Goal: Task Accomplishment & Management: Use online tool/utility

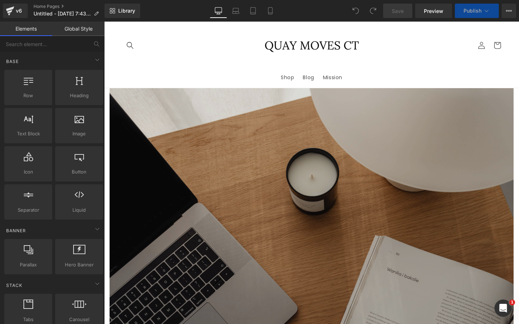
scroll to position [100, 0]
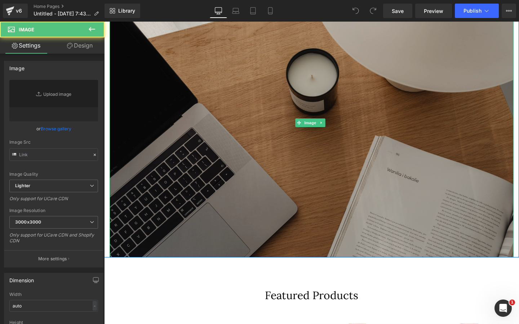
click at [247, 124] on img at bounding box center [312, 122] width 404 height 269
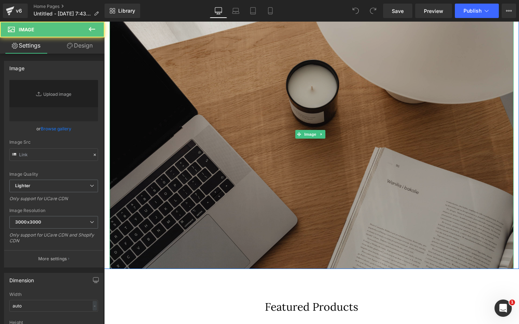
type input "[URL][DOMAIN_NAME]"
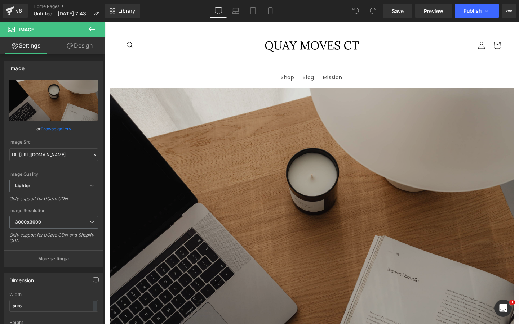
scroll to position [0, 0]
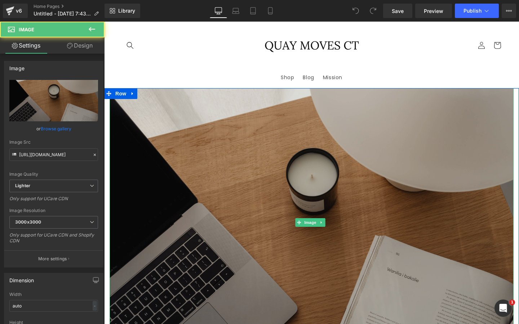
click at [393, 127] on img at bounding box center [312, 222] width 404 height 269
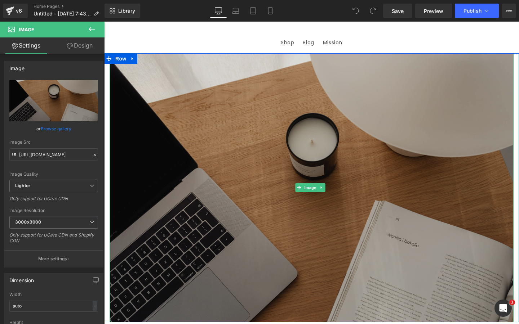
scroll to position [49, 0]
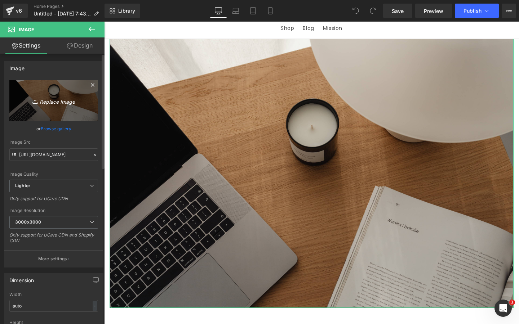
click at [58, 104] on icon "Replace Image" at bounding box center [54, 100] width 58 height 9
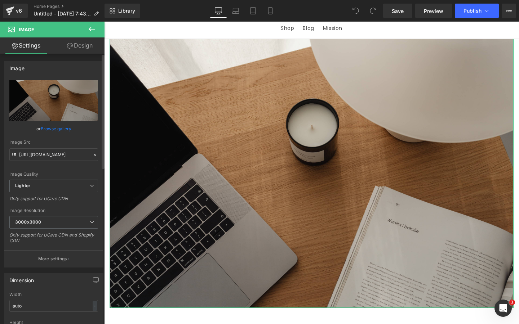
click at [54, 128] on link "Browse gallery" at bounding box center [56, 128] width 31 height 13
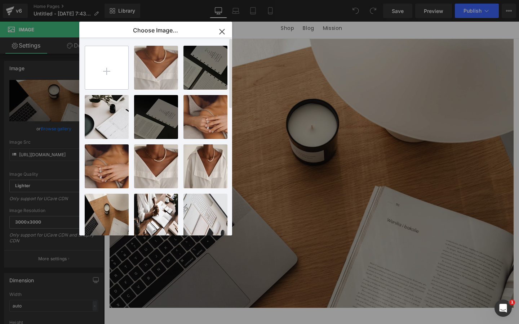
click at [106, 74] on input "file" at bounding box center [106, 67] width 43 height 43
type input "C:\fakepath\Real Estate Website in Red Black Sleek Corporate Style-2.png"
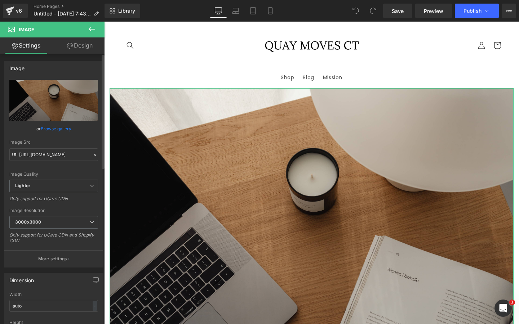
scroll to position [0, 0]
click at [57, 130] on link "Browse gallery" at bounding box center [56, 128] width 31 height 13
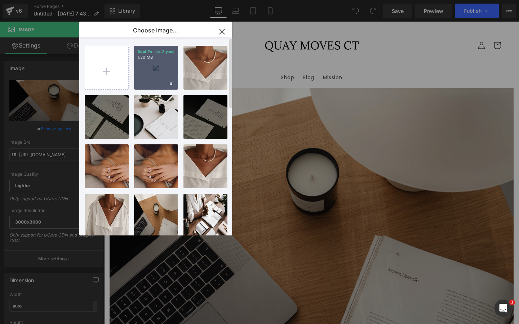
click at [156, 81] on div "Real Es...le-2.png 1.30 MB" at bounding box center [156, 68] width 44 height 44
type input "https://ucarecdn.com/1eb3c8b3-2be7-4148-a0c3-21abebe12d1a/-/format/auto/-/previ…"
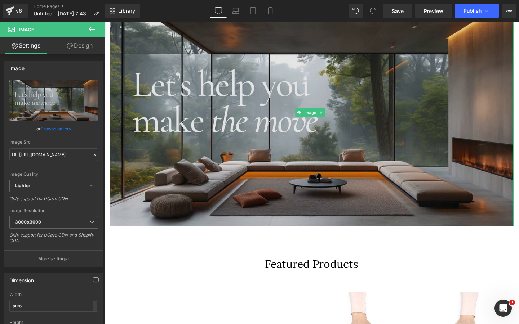
scroll to position [139, 0]
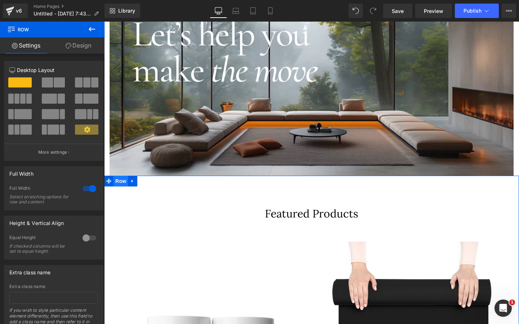
click at [117, 183] on span "Row" at bounding box center [120, 181] width 14 height 11
click at [14, 86] on span at bounding box center [19, 82] width 23 height 10
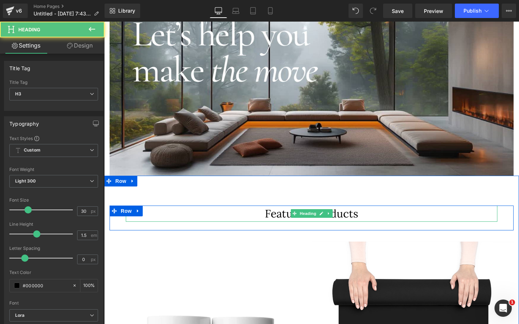
drag, startPoint x: 149, startPoint y: 213, endPoint x: 149, endPoint y: 195, distance: 18.0
click at [149, 213] on div "Featured Products" at bounding box center [311, 214] width 371 height 16
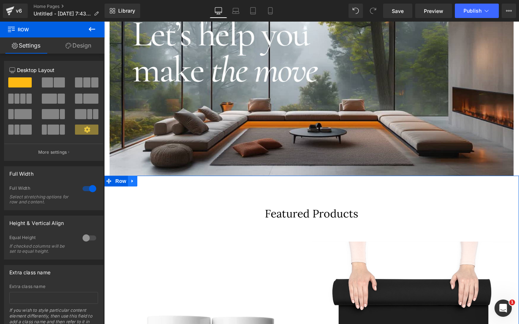
click at [130, 178] on icon at bounding box center [132, 180] width 5 height 5
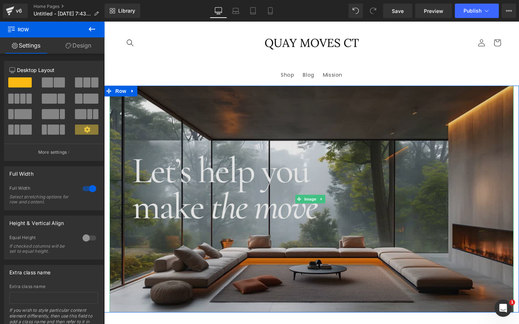
scroll to position [49, 0]
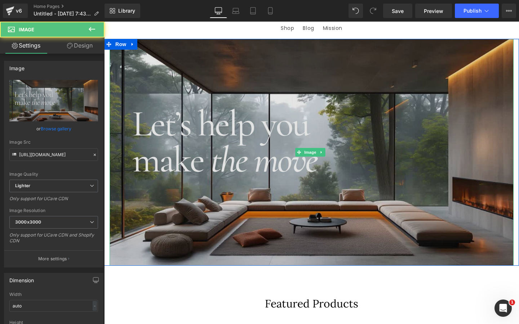
click at [204, 195] on img at bounding box center [312, 152] width 404 height 227
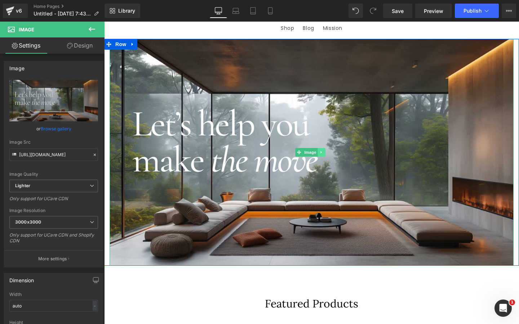
click at [321, 151] on icon at bounding box center [320, 152] width 1 height 3
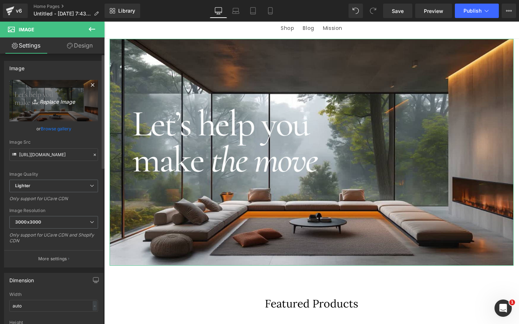
click at [44, 101] on icon "Replace Image" at bounding box center [54, 100] width 58 height 9
type input "C:\fakepath\Real Estate Website in Red Black Sleek Corporate Style-3.png"
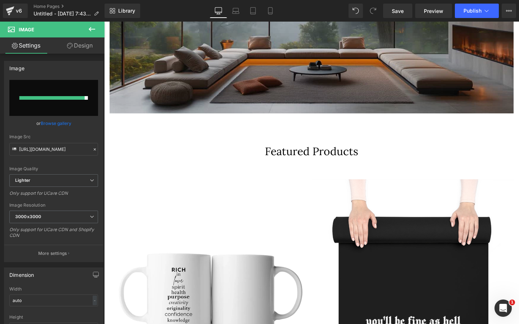
scroll to position [202, 0]
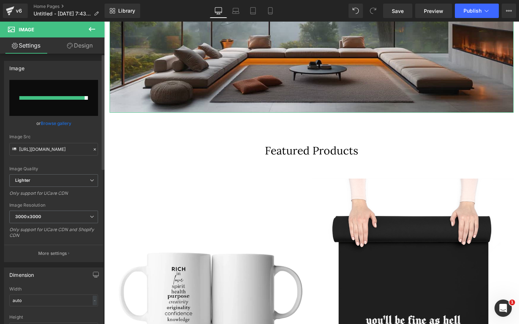
click at [59, 125] on link "Browse gallery" at bounding box center [56, 123] width 31 height 13
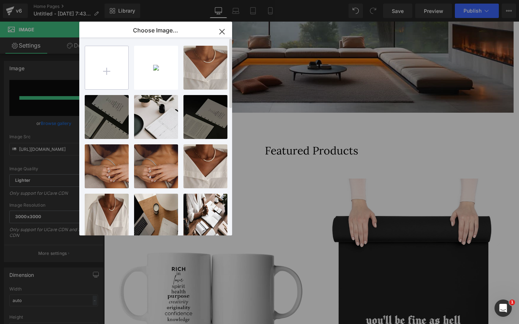
click at [114, 75] on input "file" at bounding box center [106, 67] width 43 height 43
type input "C:\fakepath\Real Estate Website in Red Black Sleek Corporate Style-3.png"
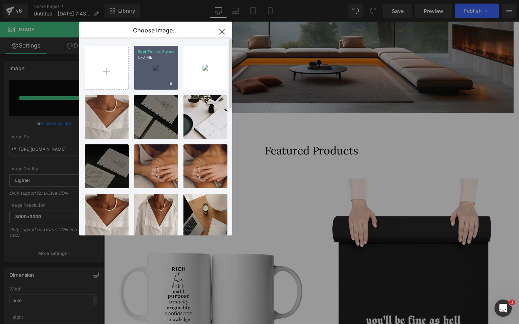
click at [163, 76] on div "Real Es...le-3.png 1.73 MB" at bounding box center [156, 68] width 44 height 44
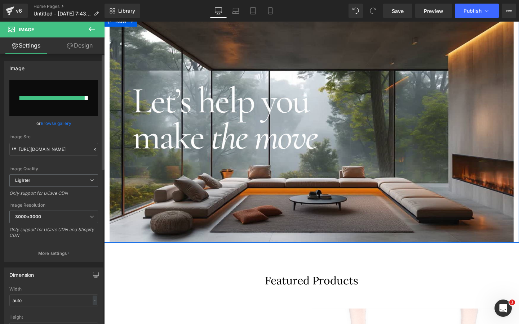
scroll to position [72, 0]
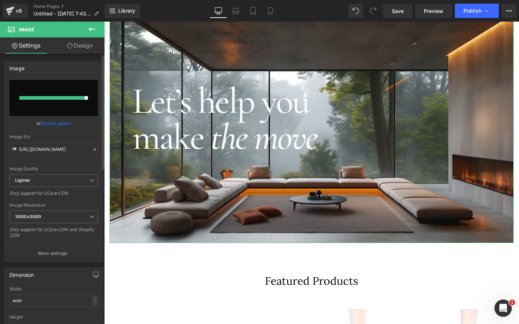
click at [57, 112] on input "file" at bounding box center [53, 98] width 89 height 36
type input "C:\fakepath\Real Estate Website in Red Black Sleek Corporate Style-2.png"
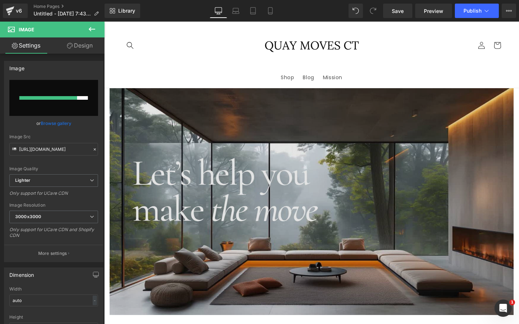
scroll to position [0, 0]
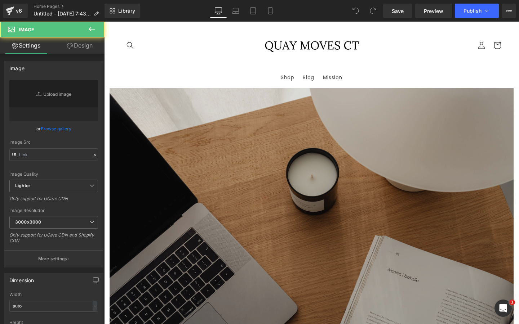
click at [186, 119] on img at bounding box center [312, 222] width 404 height 269
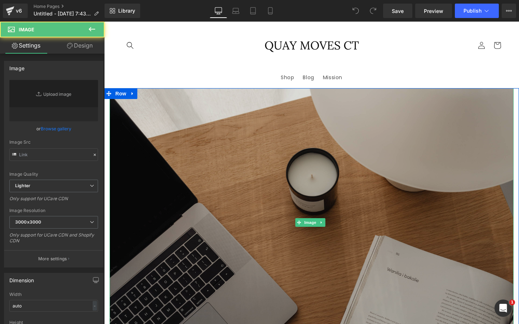
type input "[URL][DOMAIN_NAME]"
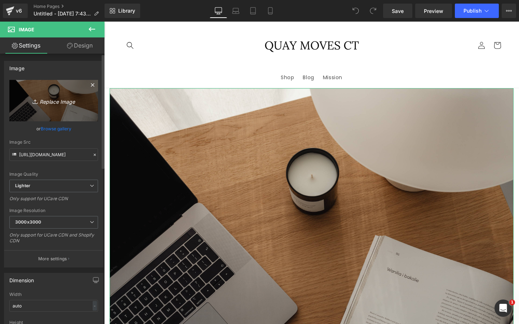
click at [60, 104] on icon "Replace Image" at bounding box center [54, 100] width 58 height 9
type input "C:\fakepath\Real Estate Website in Red Black Sleek Corporate Style-3.png"
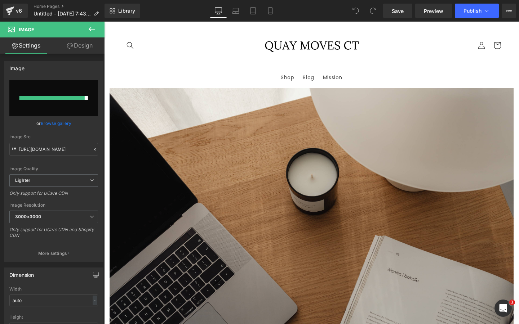
click at [356, 13] on icon at bounding box center [355, 11] width 6 height 6
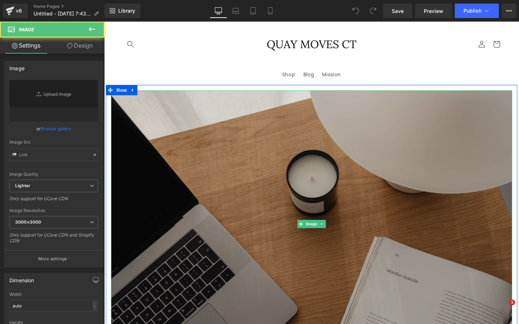
scroll to position [69, 0]
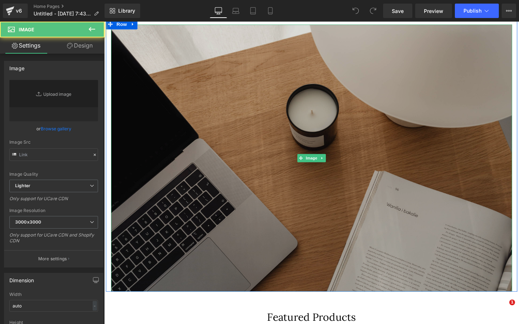
click at [207, 151] on img at bounding box center [321, 165] width 421 height 281
type input "[URL][DOMAIN_NAME]"
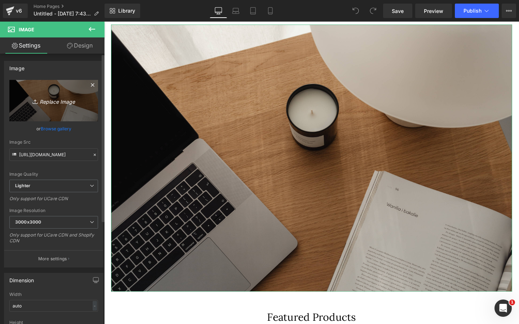
scroll to position [0, 0]
click at [53, 105] on icon "Replace Image" at bounding box center [54, 100] width 58 height 9
type input "C:\fakepath\Real Estate Website in Red Black Sleek Corporate Style-2.png"
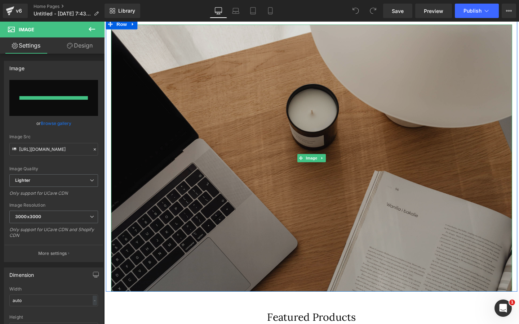
type input "https://ucarecdn.com/cf022eed-fd93-4fcd-80ff-7ff6ff7a56f0/-/format/auto/-/previ…"
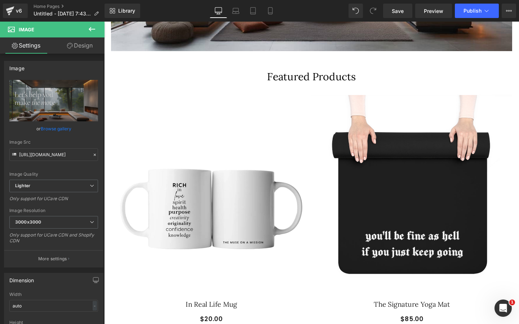
scroll to position [202, 0]
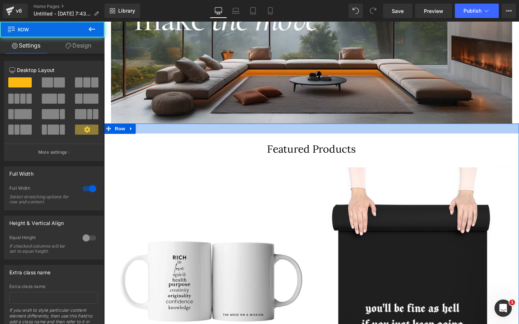
click at [239, 139] on div at bounding box center [322, 134] width 436 height 10
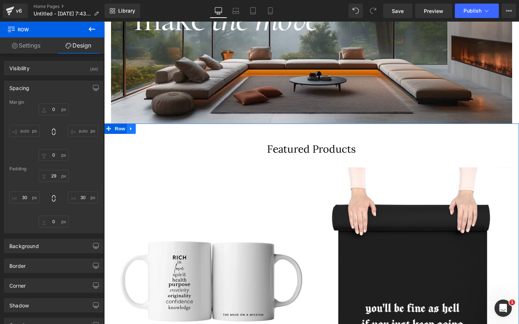
click at [130, 135] on icon at bounding box center [132, 134] width 5 height 5
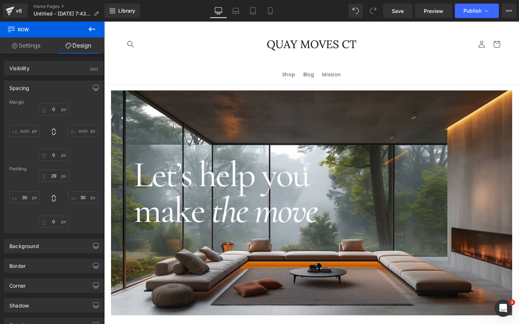
scroll to position [0, 0]
click at [187, 71] on header "Shop Blog Mission Log in Facebook Pinterest Instagram TikTok" at bounding box center [322, 55] width 432 height 66
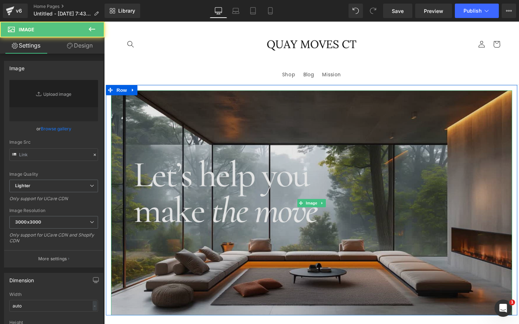
click at [183, 149] on img at bounding box center [321, 212] width 421 height 237
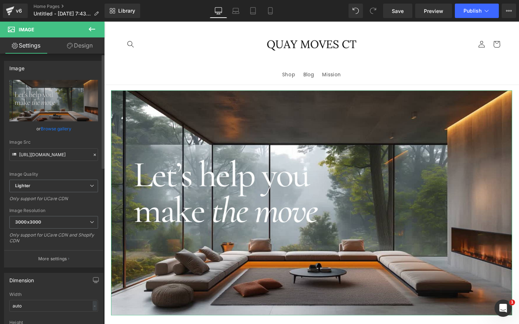
click at [56, 129] on link "Browse gallery" at bounding box center [56, 128] width 31 height 13
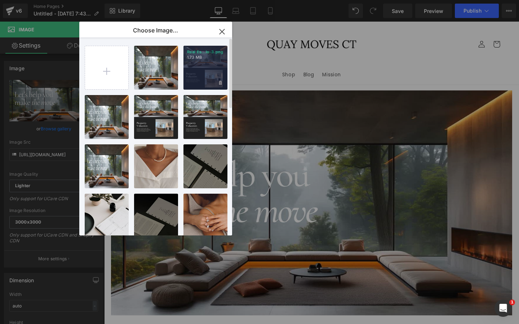
click at [196, 66] on div "Real Es...le-3.png 1.73 MB" at bounding box center [205, 68] width 44 height 44
type input "https://ucarecdn.com/0dc76d11-c238-4d2f-8b4d-f3494aae20f7/-/format/auto/-/previ…"
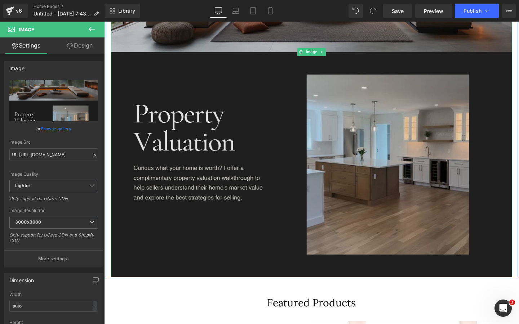
scroll to position [278, 0]
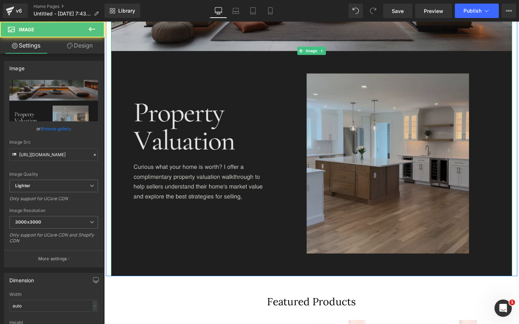
click at [428, 183] on img at bounding box center [321, 53] width 421 height 474
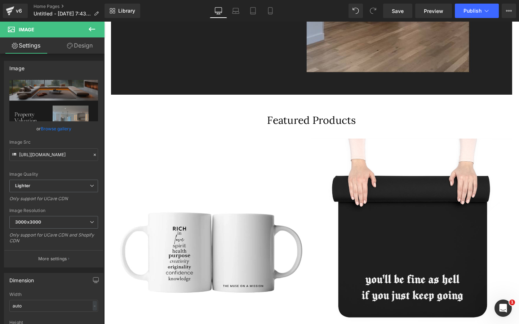
scroll to position [476, 0]
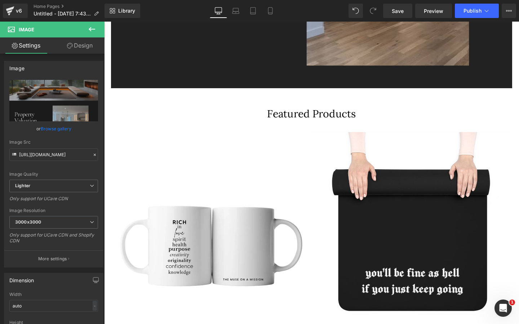
click at [466, 126] on div "Featured Products Heading Row" at bounding box center [321, 114] width 421 height 24
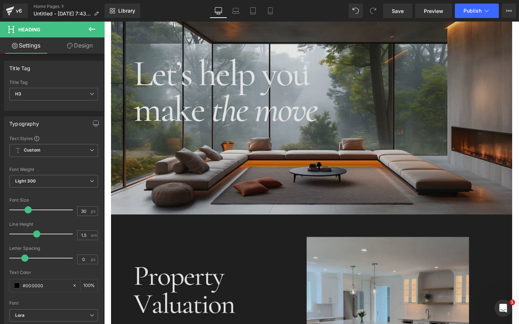
scroll to position [94, 0]
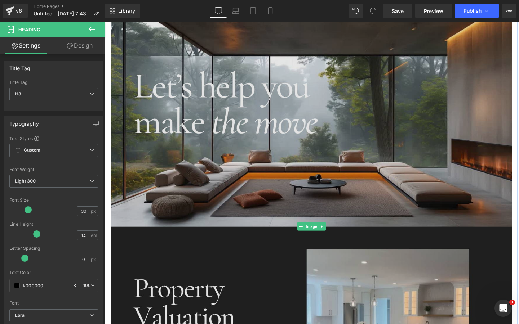
click at [163, 43] on img at bounding box center [321, 237] width 421 height 474
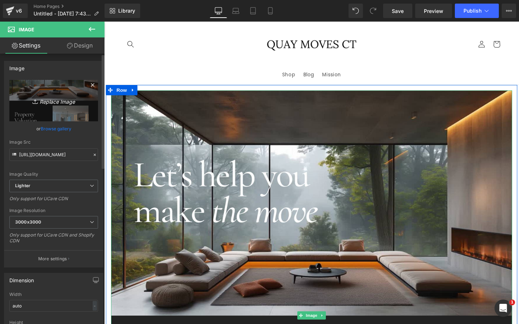
scroll to position [0, 0]
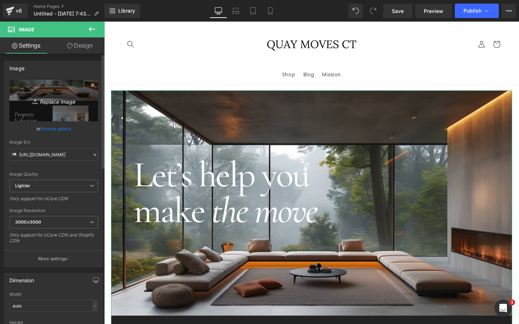
click at [58, 102] on icon "Replace Image" at bounding box center [54, 100] width 58 height 9
type input "C:\fakepath\Real Estate Website in Red Black Sleek Corporate Style-4.png"
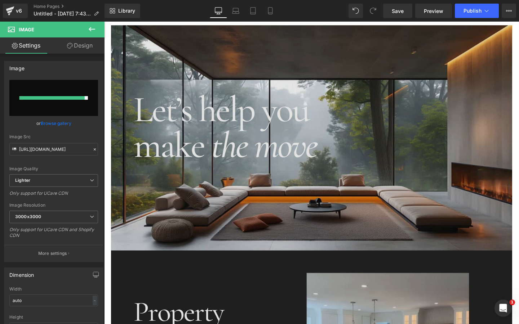
scroll to position [20, 0]
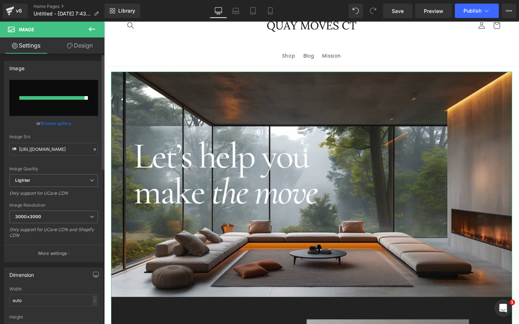
click at [57, 124] on link "Browse gallery" at bounding box center [56, 123] width 31 height 13
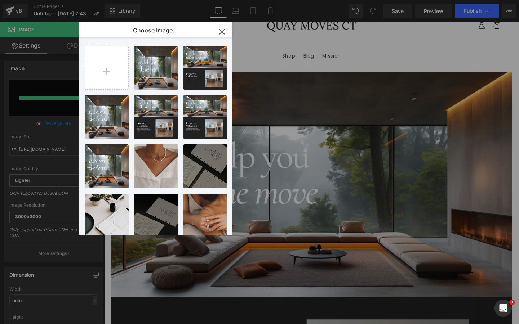
click at [45, 0] on div "You are previewing how the will restyle your page. You can not edit Elements in…" at bounding box center [259, 0] width 519 height 0
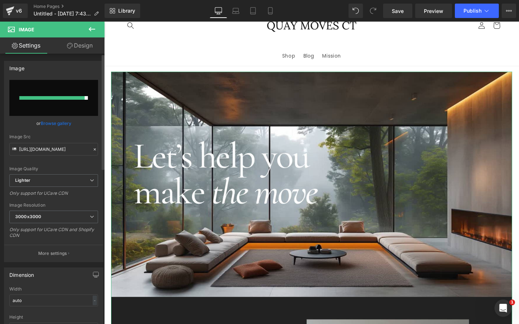
click at [50, 125] on link "Browse gallery" at bounding box center [56, 123] width 31 height 13
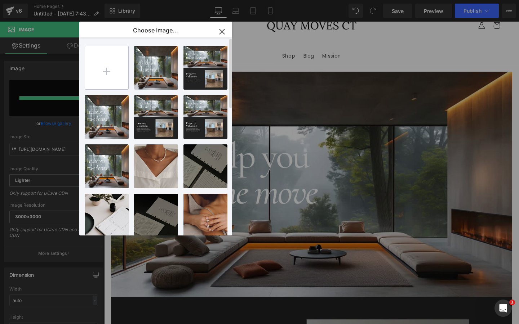
click at [101, 65] on input "file" at bounding box center [106, 67] width 43 height 43
type input "C:\fakepath\Real Estate Website in Red Black Sleek Corporate Style-4.png"
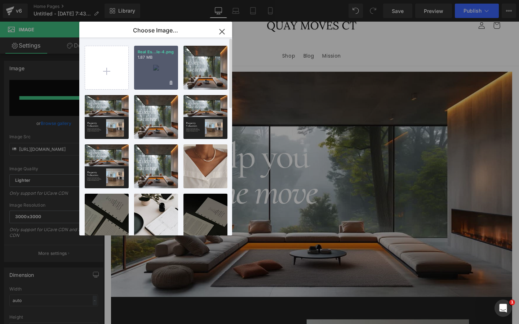
click at [153, 67] on div "Real Es...le-4.png 1.87 MB" at bounding box center [156, 68] width 44 height 44
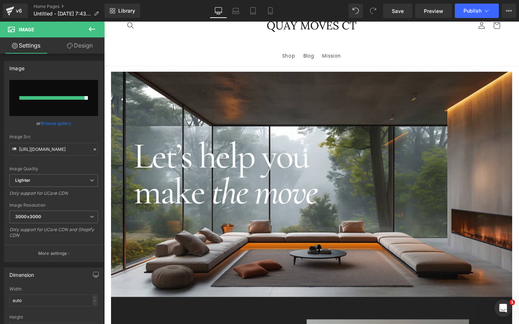
scroll to position [0, 0]
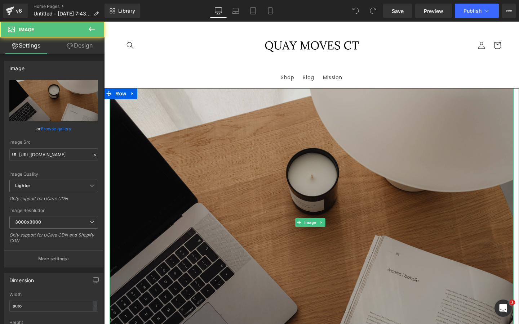
click at [223, 174] on img at bounding box center [312, 222] width 404 height 269
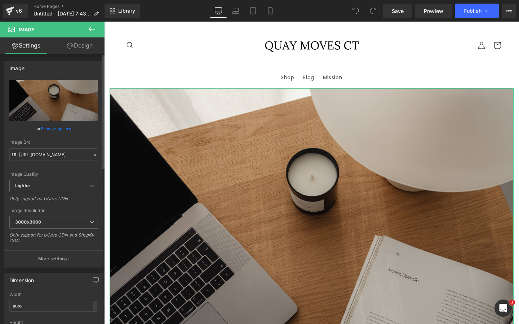
click at [45, 128] on link "Browse gallery" at bounding box center [56, 128] width 31 height 13
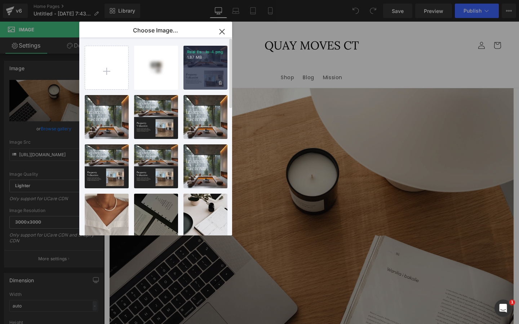
click at [192, 73] on div "Real Es...le-4.png 1.87 MB" at bounding box center [205, 68] width 44 height 44
type input "[URL][DOMAIN_NAME]"
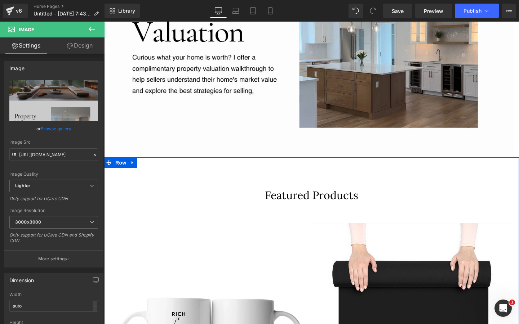
scroll to position [488, 0]
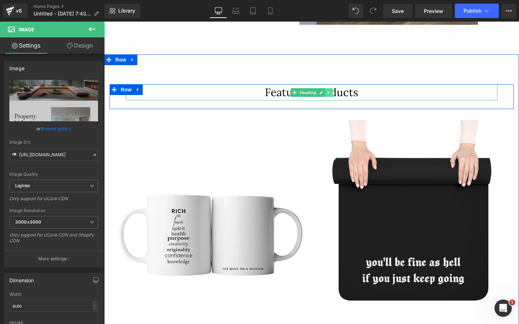
click at [329, 88] on link at bounding box center [329, 92] width 8 height 9
click at [339, 90] on icon at bounding box center [340, 92] width 4 height 4
click at [293, 91] on icon at bounding box center [294, 92] width 4 height 4
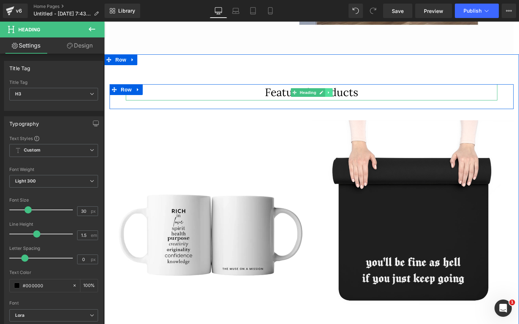
click at [328, 91] on icon at bounding box center [328, 92] width 1 height 3
click at [332, 90] on icon at bounding box center [332, 92] width 4 height 4
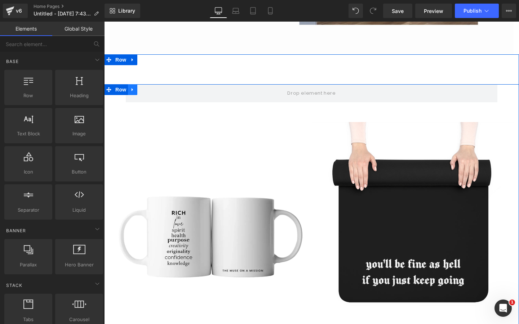
click at [132, 87] on icon at bounding box center [132, 89] width 5 height 5
click at [151, 88] on icon at bounding box center [151, 89] width 5 height 5
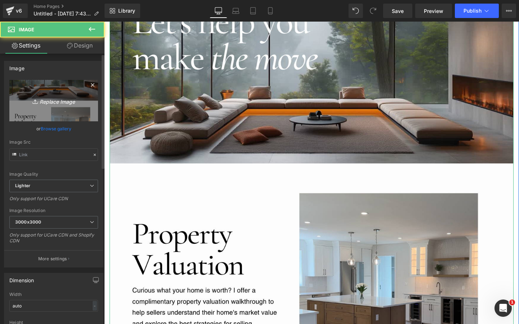
scroll to position [0, 0]
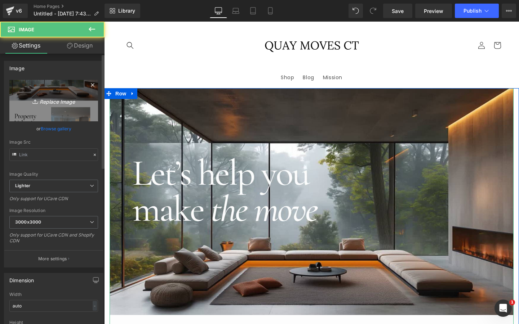
type input "[URL][DOMAIN_NAME]"
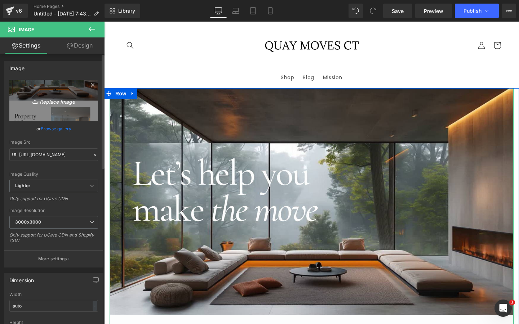
click at [57, 106] on link "Replace Image" at bounding box center [53, 100] width 89 height 41
type input "C:\fakepath\Real Estate Website in Red Black Sleek Corporate Style-6.png"
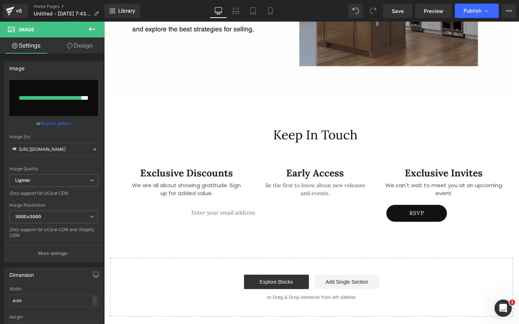
scroll to position [446, 0]
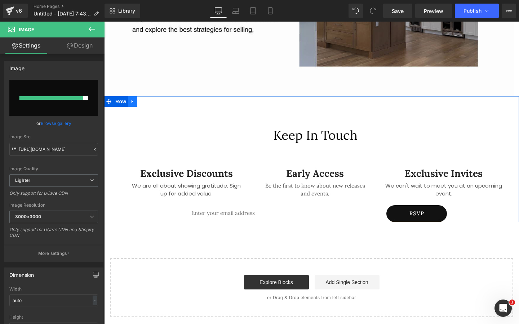
click at [132, 99] on icon at bounding box center [132, 101] width 5 height 5
click at [151, 99] on icon at bounding box center [151, 101] width 5 height 5
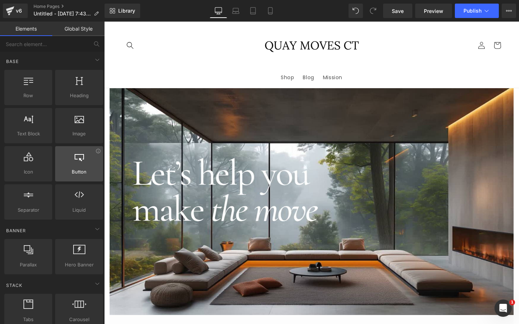
scroll to position [0, 0]
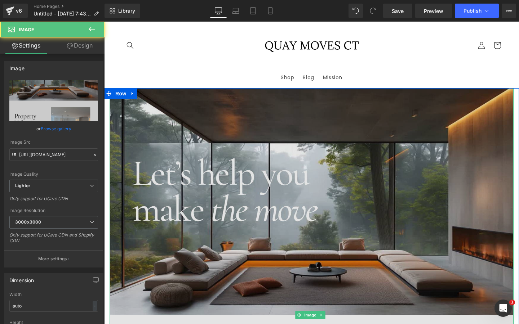
click at [144, 120] on img at bounding box center [312, 315] width 404 height 454
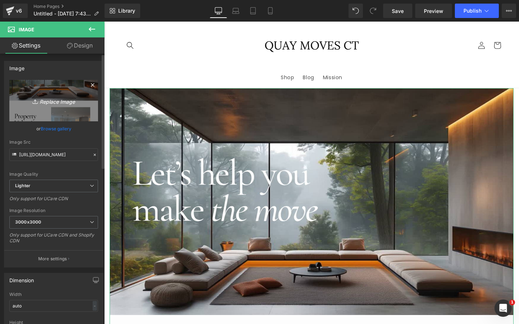
click at [54, 100] on icon "Replace Image" at bounding box center [54, 100] width 58 height 9
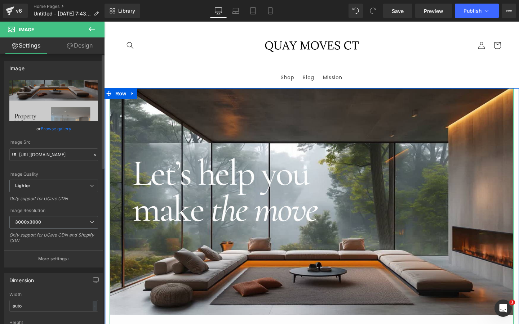
click at [68, 128] on link "Browse gallery" at bounding box center [56, 128] width 31 height 13
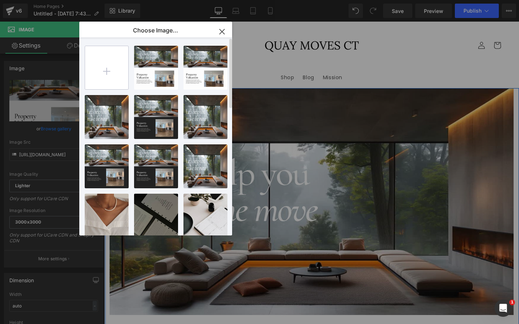
click at [109, 64] on input "file" at bounding box center [106, 67] width 43 height 43
type input "C:\fakepath\Real Estate Website in Red Black Sleek Corporate Style-6.png"
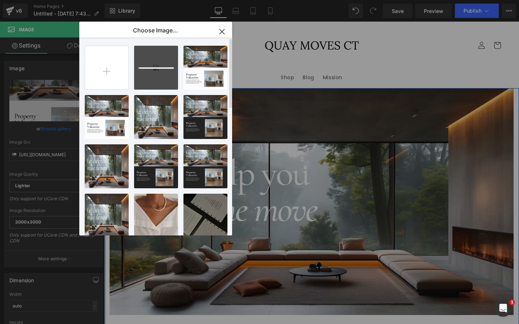
click at [158, 66] on div at bounding box center [156, 68] width 44 height 44
click at [158, 66] on div "Real Es...le-6.png 2.53 MB" at bounding box center [156, 68] width 44 height 44
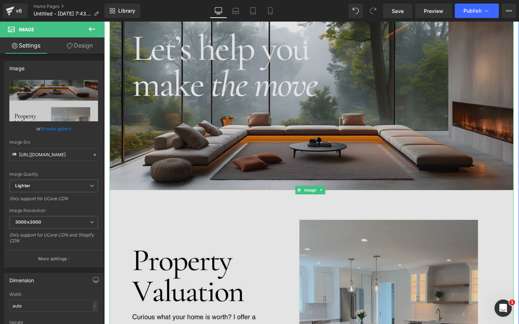
scroll to position [69, 0]
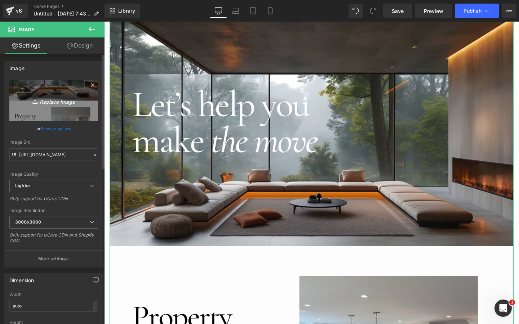
click at [51, 107] on link "Replace Image" at bounding box center [53, 100] width 89 height 41
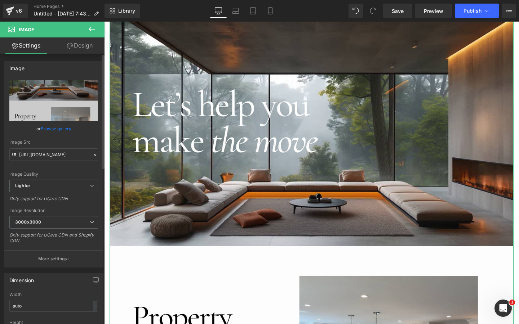
click at [62, 129] on link "Browse gallery" at bounding box center [56, 128] width 31 height 13
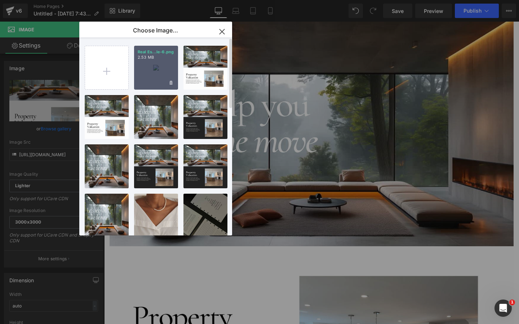
click at [157, 80] on div "Real Es...le-6.png 2.53 MB" at bounding box center [156, 68] width 44 height 44
type input "[URL][DOMAIN_NAME]"
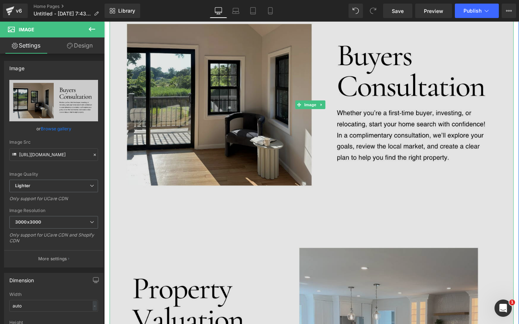
scroll to position [546, 0]
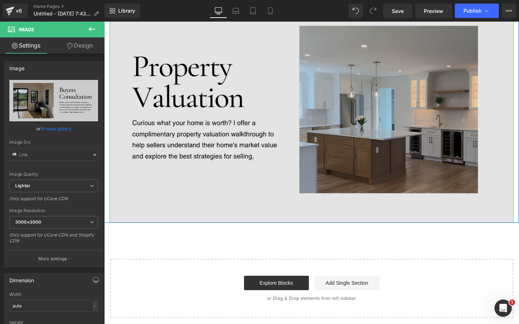
type input "[URL][DOMAIN_NAME]"
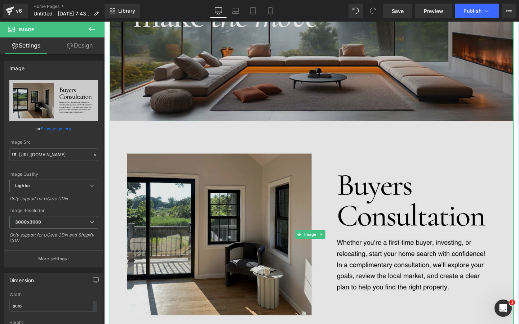
scroll to position [296, 0]
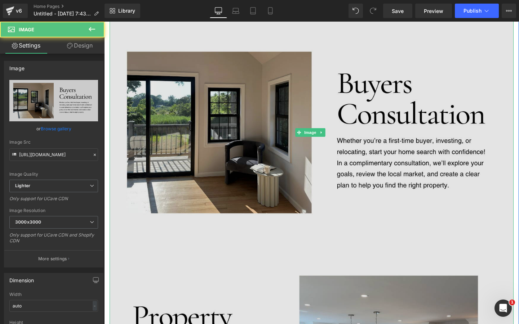
click at [361, 156] on img at bounding box center [312, 132] width 404 height 681
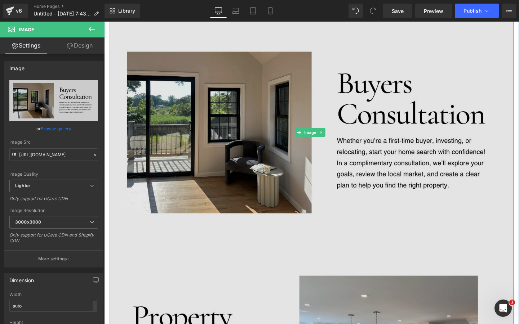
scroll to position [140, 0]
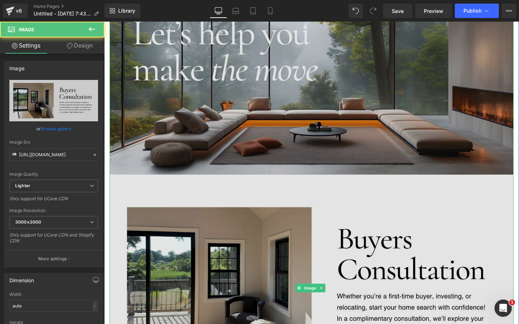
click at [350, 115] on img at bounding box center [312, 288] width 404 height 681
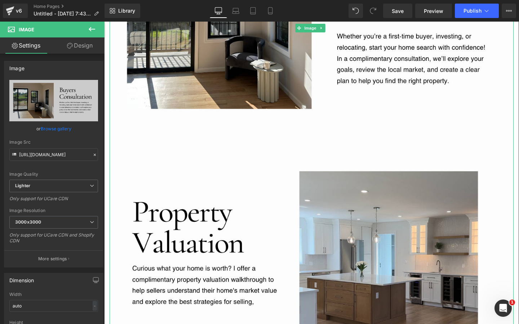
scroll to position [122, 0]
